Goal: Task Accomplishment & Management: Use online tool/utility

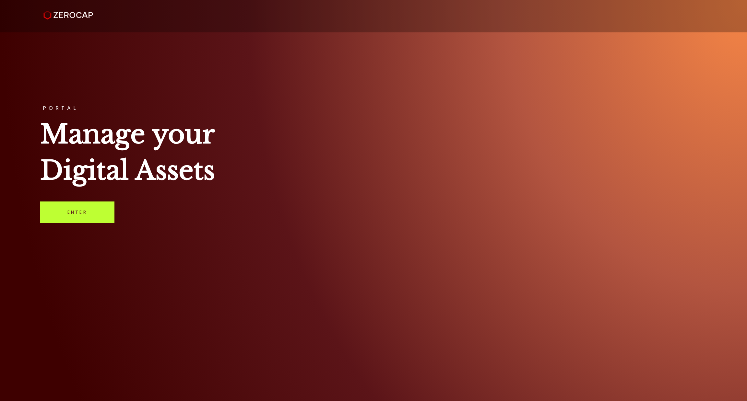
drag, startPoint x: 0, startPoint y: 0, endPoint x: 92, endPoint y: 212, distance: 231.4
click at [92, 212] on link "Enter" at bounding box center [77, 212] width 74 height 21
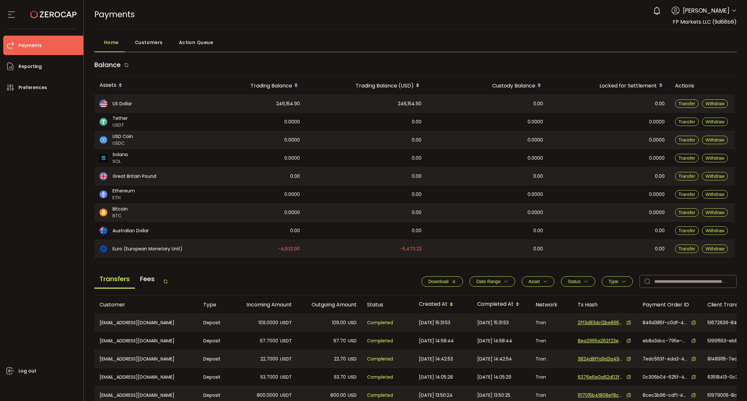
scroll to position [124, 0]
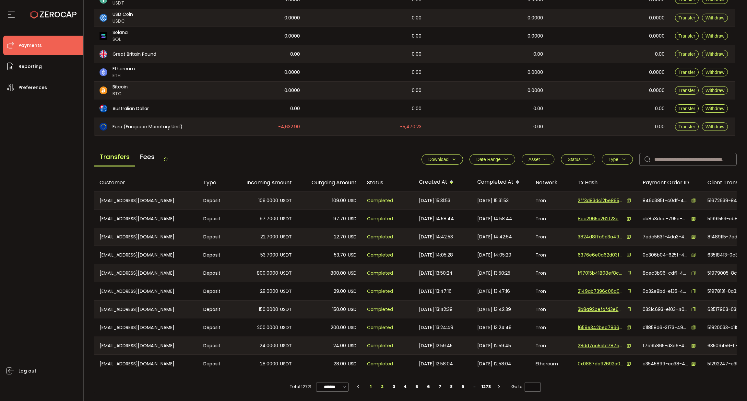
click at [383, 388] on li "2" at bounding box center [382, 387] width 12 height 9
type input "*"
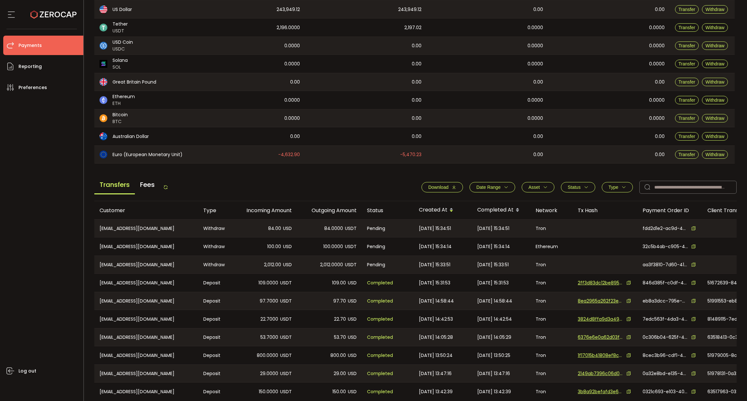
scroll to position [124, 0]
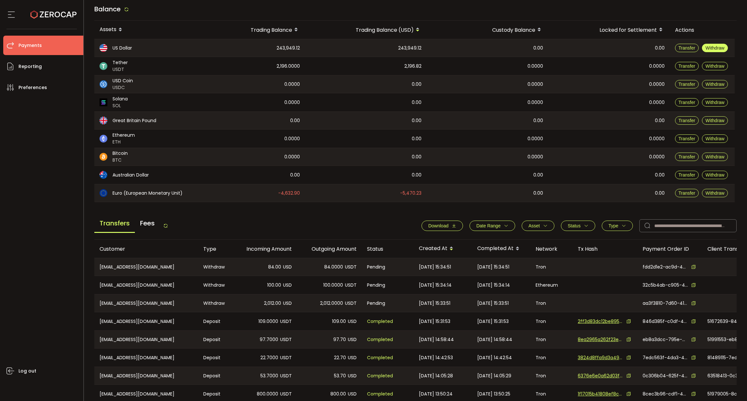
scroll to position [97, 0]
